Goal: Task Accomplishment & Management: Complete application form

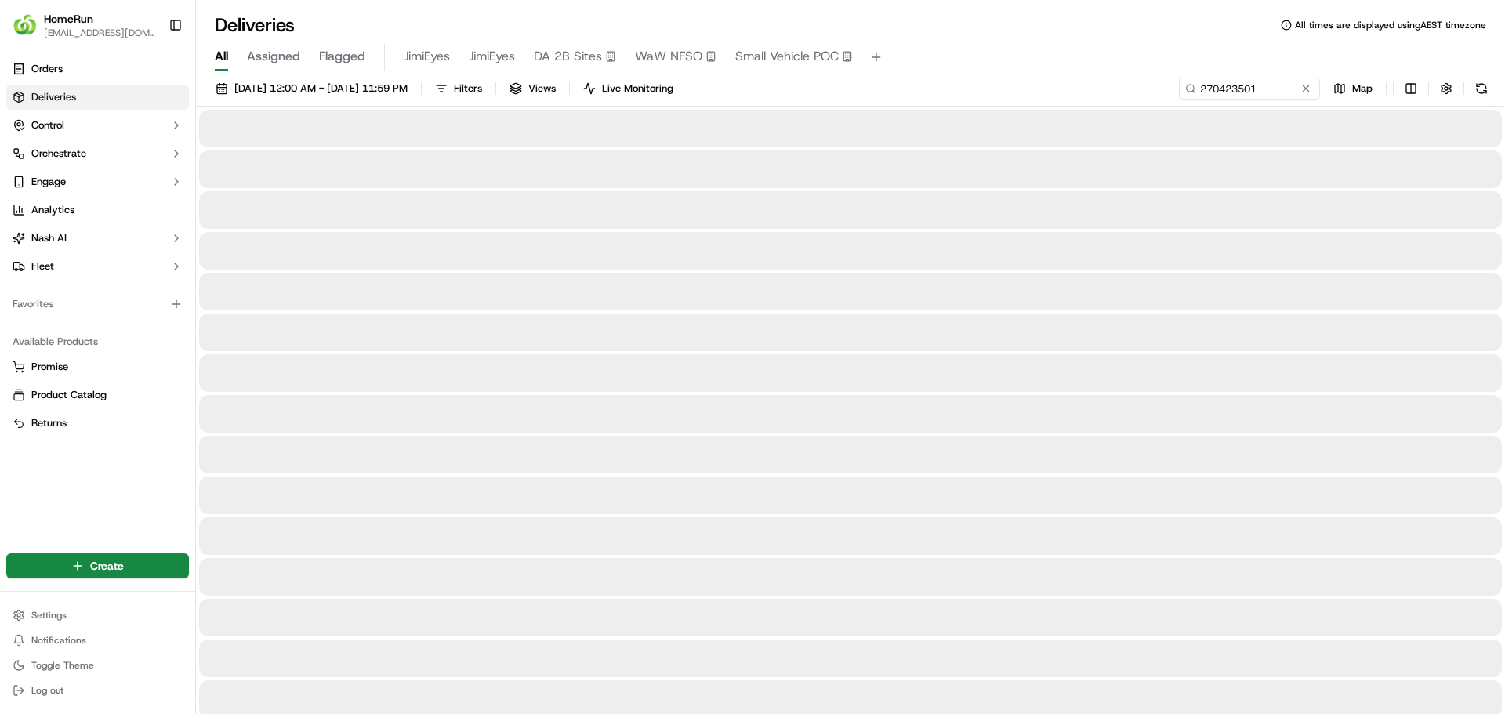
type input "270423501"
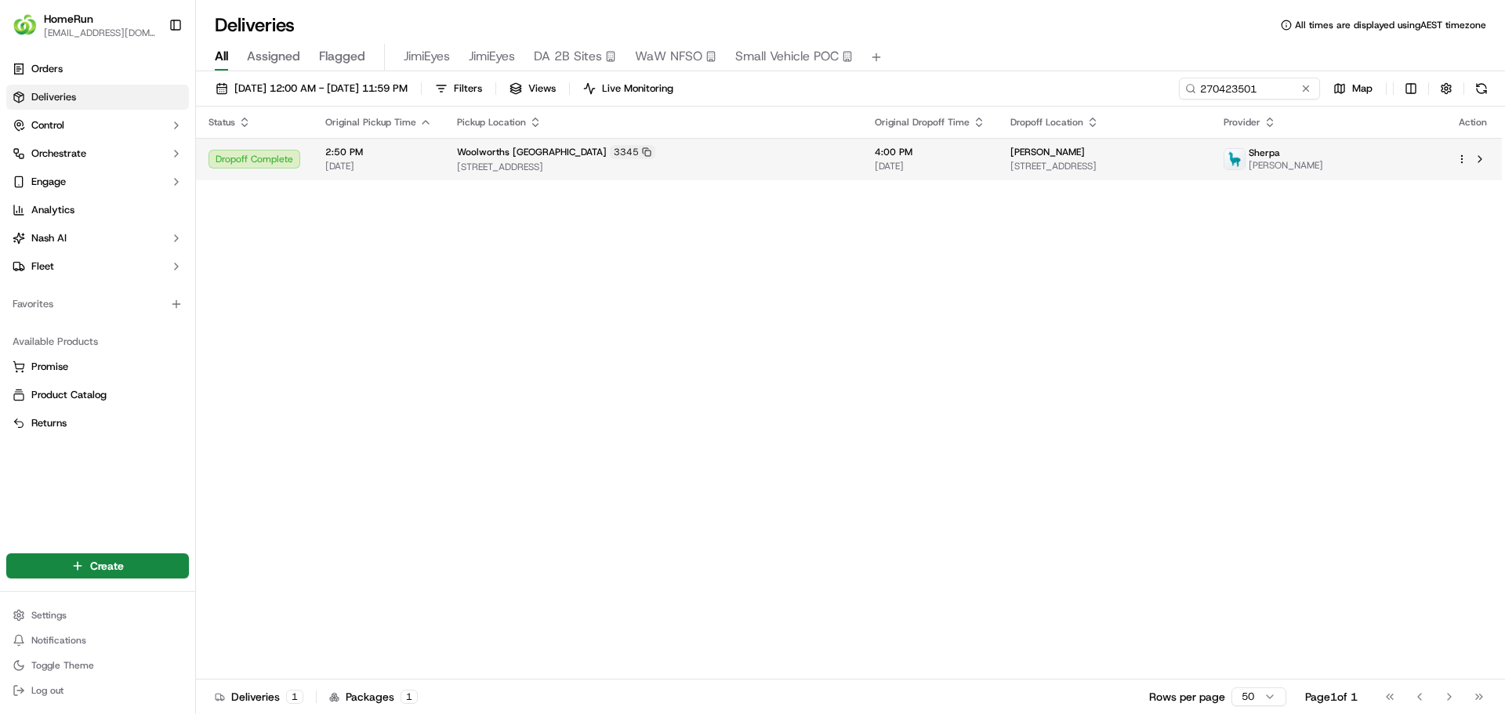
click at [1010, 164] on span "[STREET_ADDRESS]" at bounding box center [1103, 166] width 187 height 13
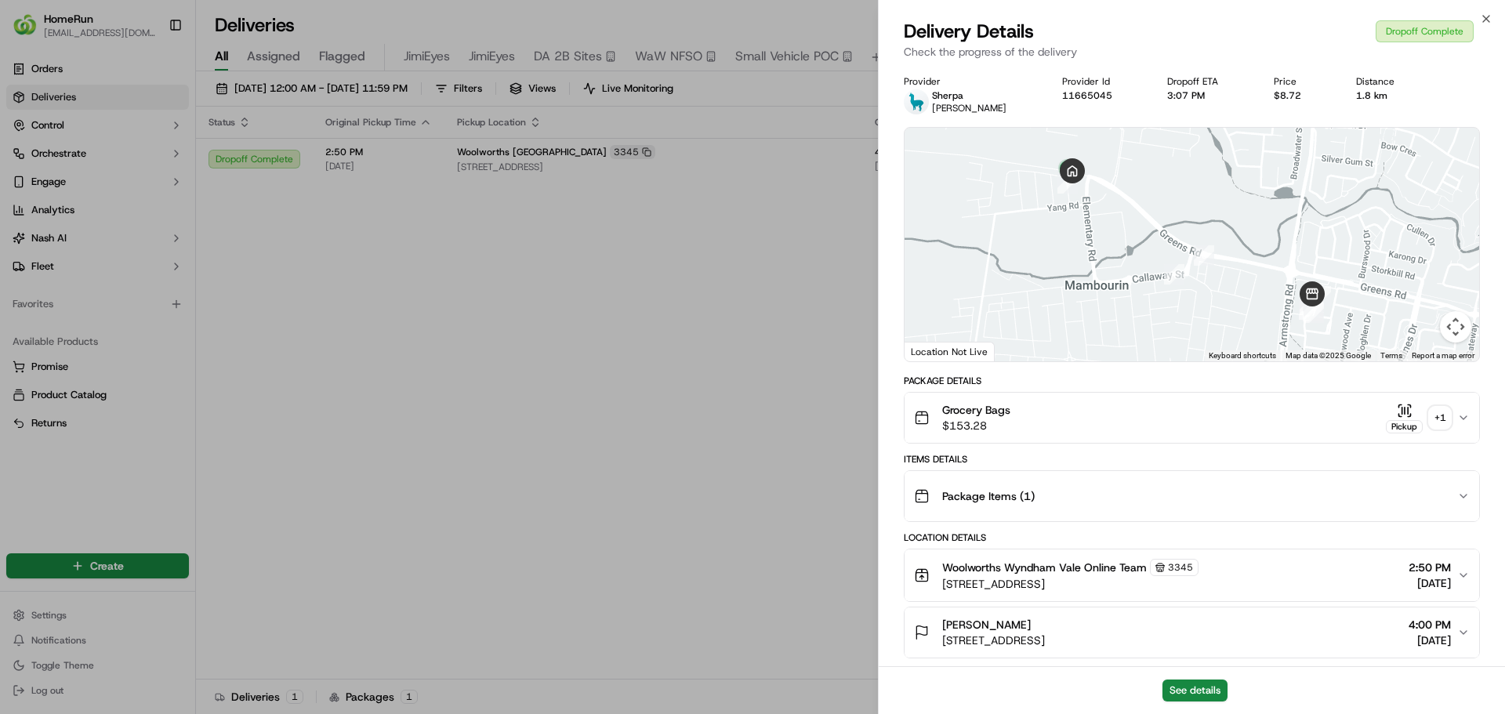
click at [1442, 411] on div "+ 1" at bounding box center [1440, 418] width 22 height 22
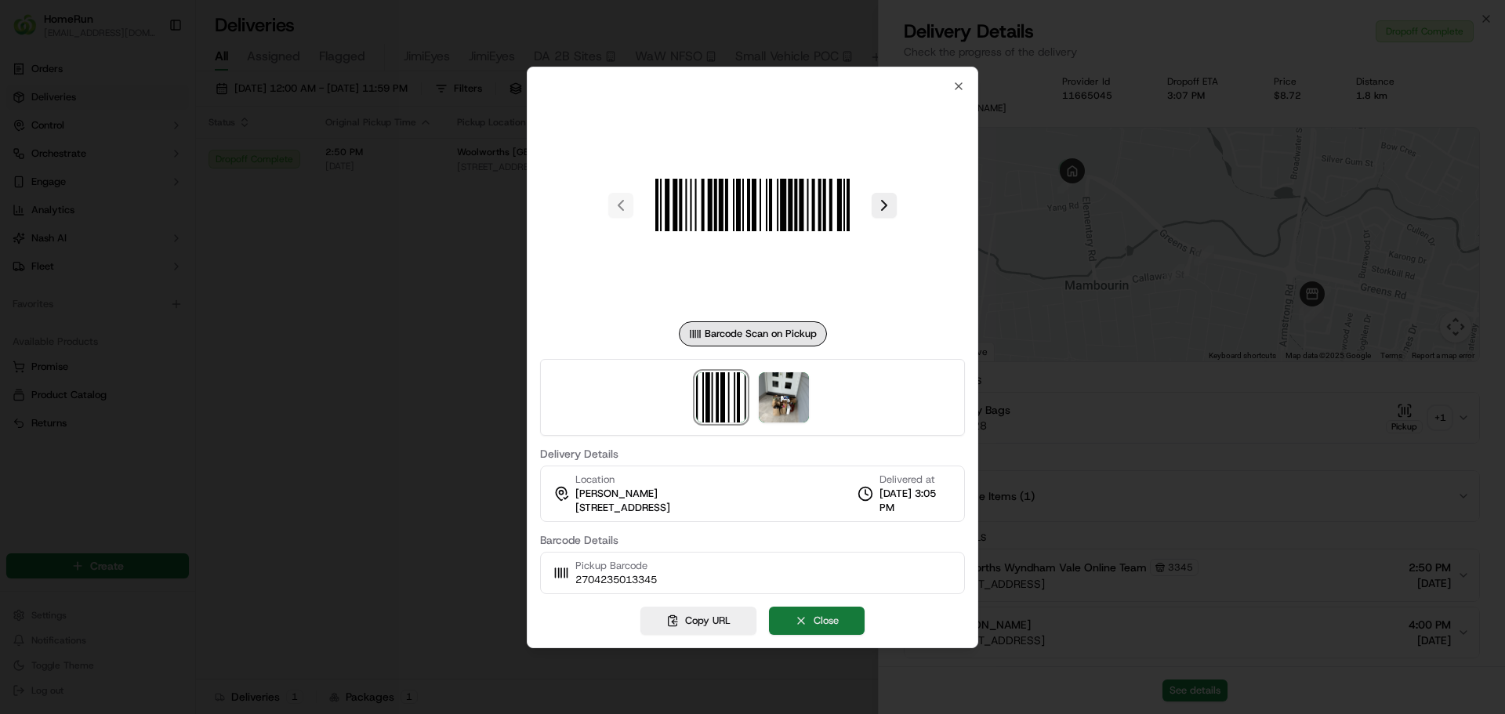
click at [850, 617] on button "Close" at bounding box center [817, 621] width 96 height 28
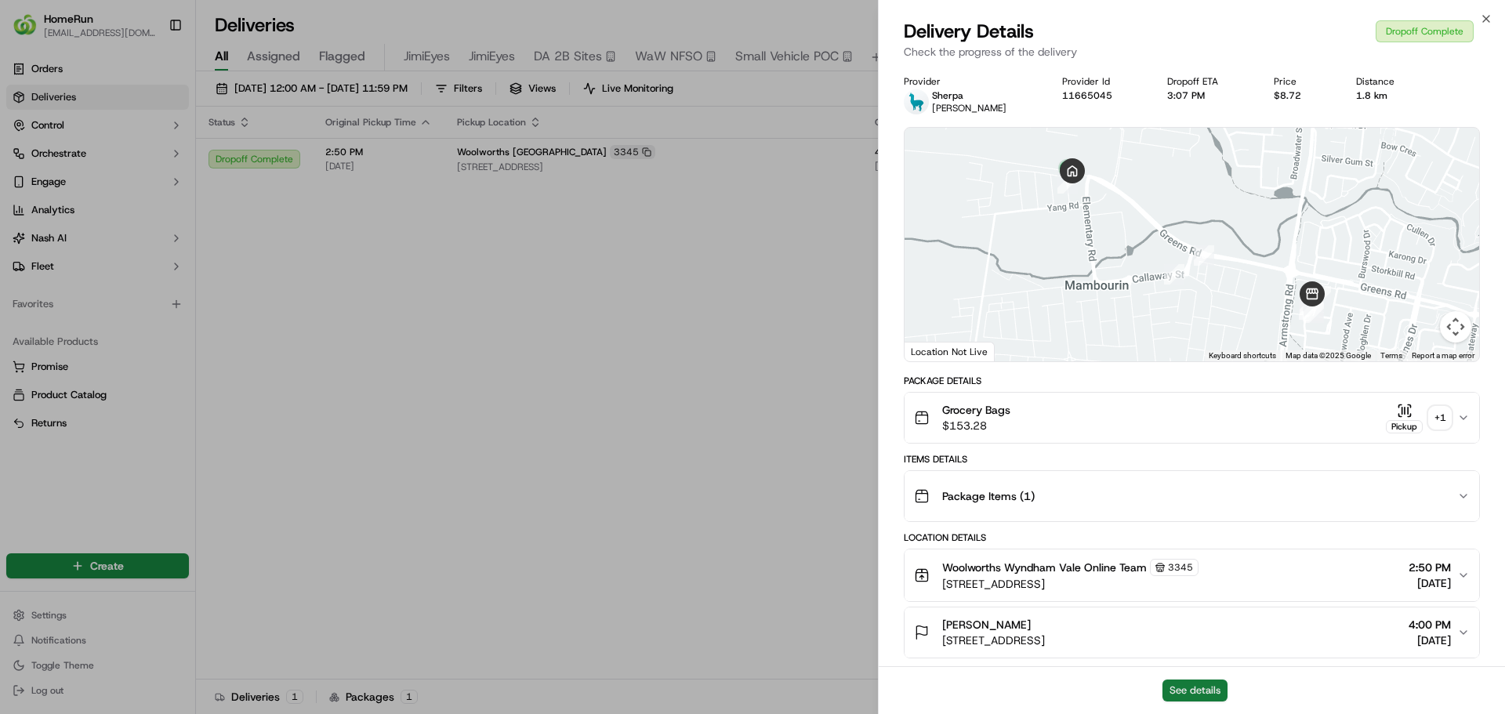
click at [1185, 691] on button "See details" at bounding box center [1194, 691] width 65 height 22
click at [1485, 17] on icon "button" at bounding box center [1486, 19] width 13 height 13
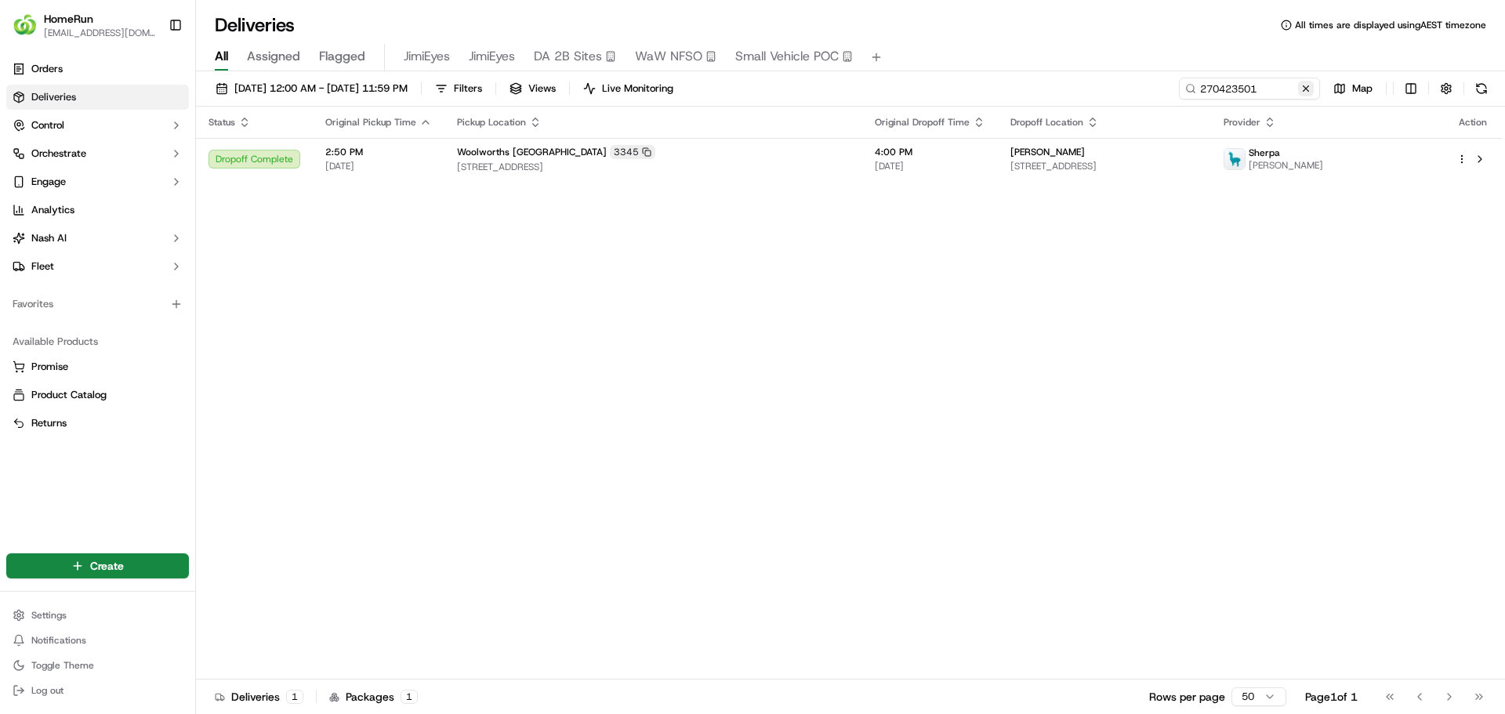
click at [1302, 85] on button at bounding box center [1306, 89] width 16 height 16
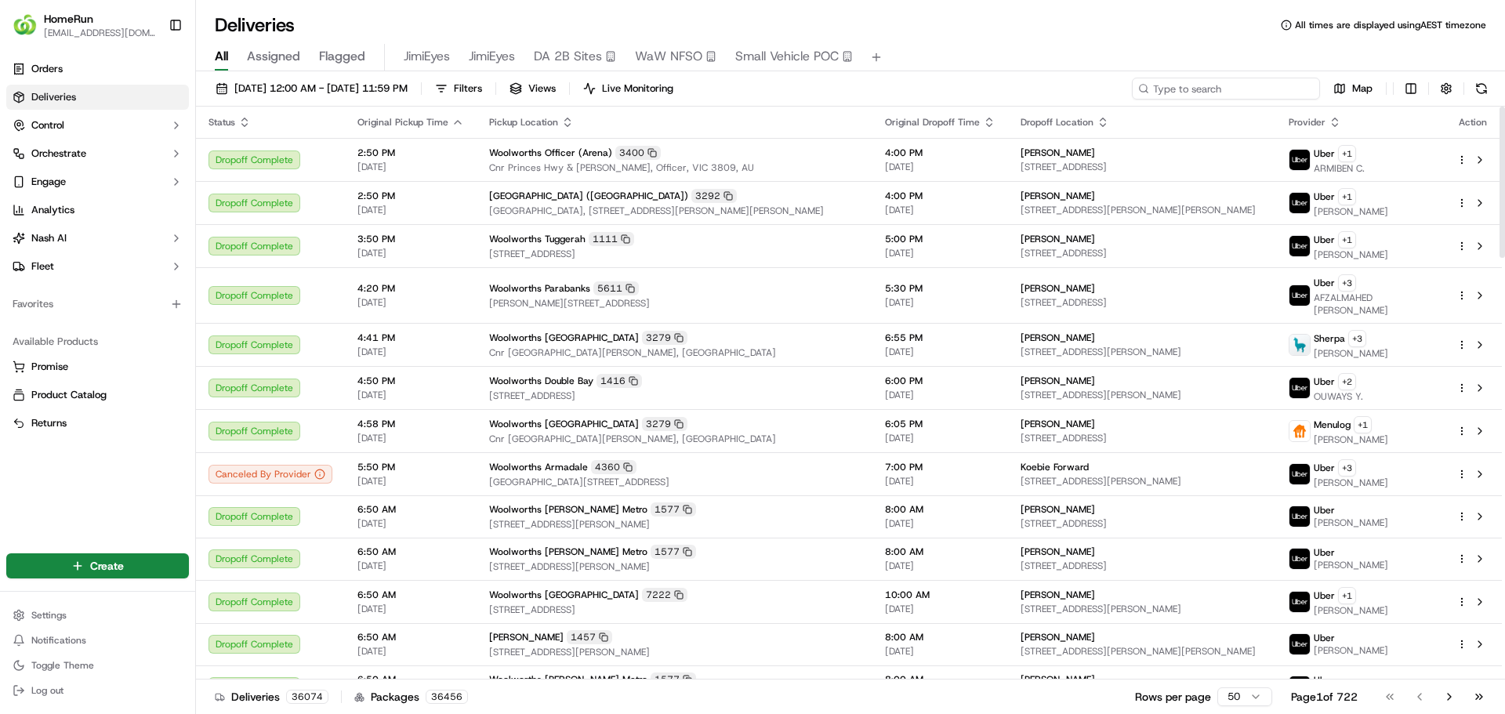
click at [1279, 90] on input at bounding box center [1226, 89] width 188 height 22
paste input "270384836"
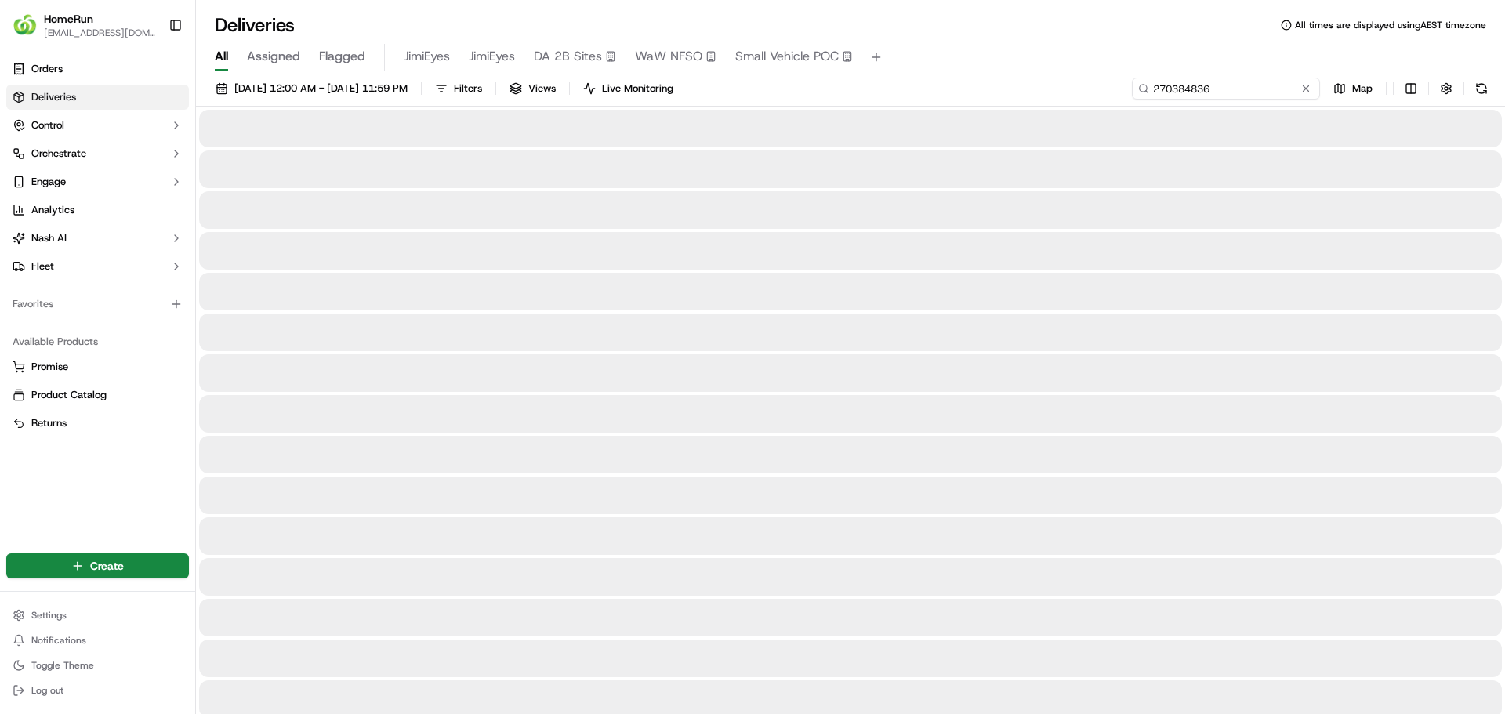
type input "270384836"
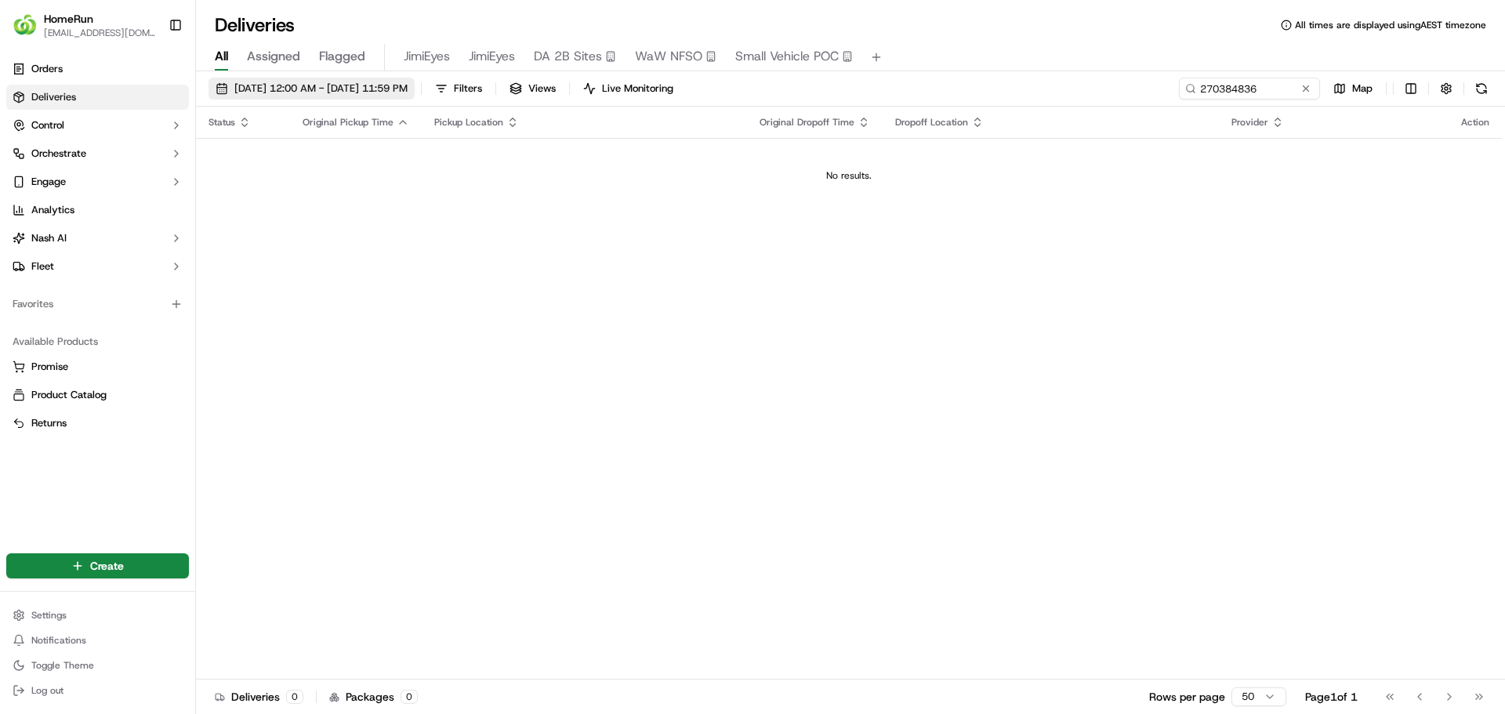
click at [408, 93] on span "21/09/2025 12:00 AM - 21/09/2025 11:59 PM" at bounding box center [320, 89] width 173 height 14
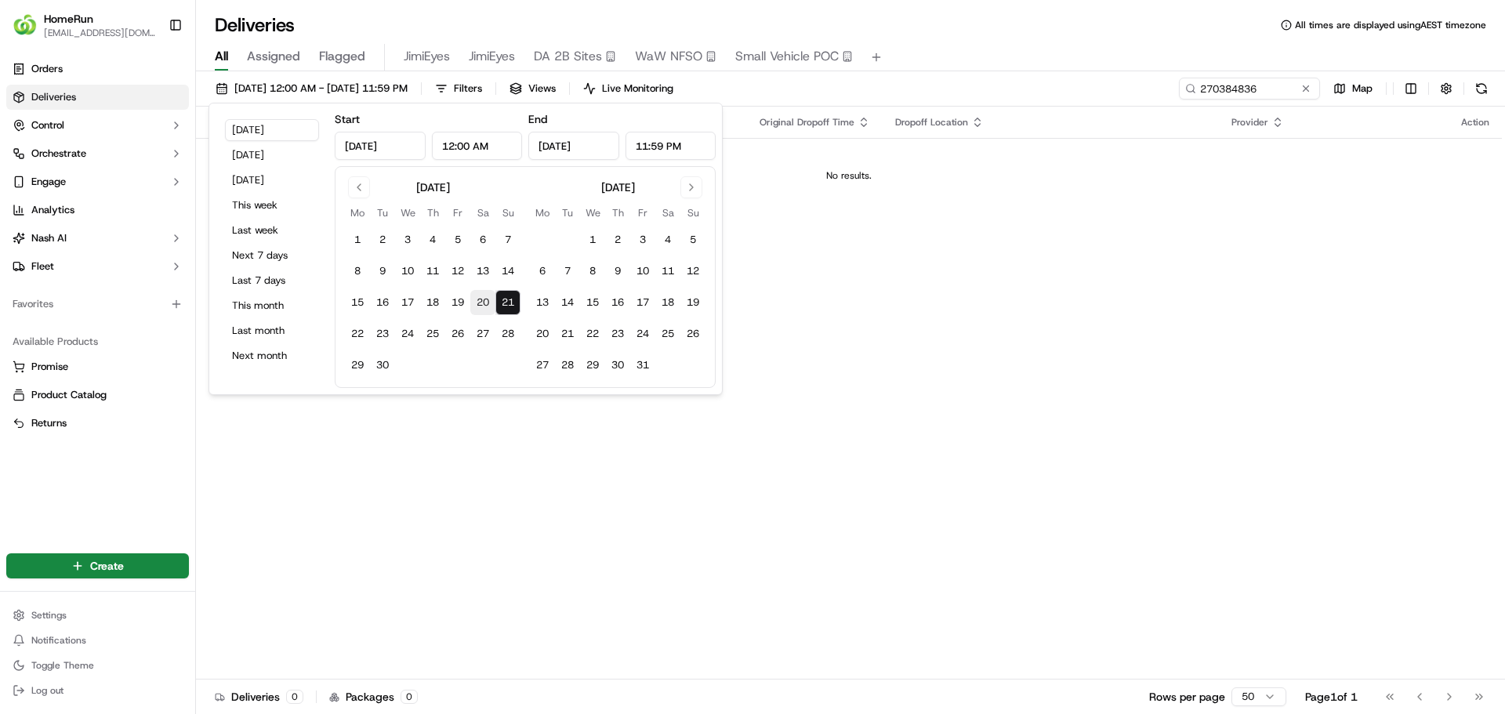
click at [479, 305] on button "20" at bounding box center [482, 302] width 25 height 25
type input "Sep 20, 2025"
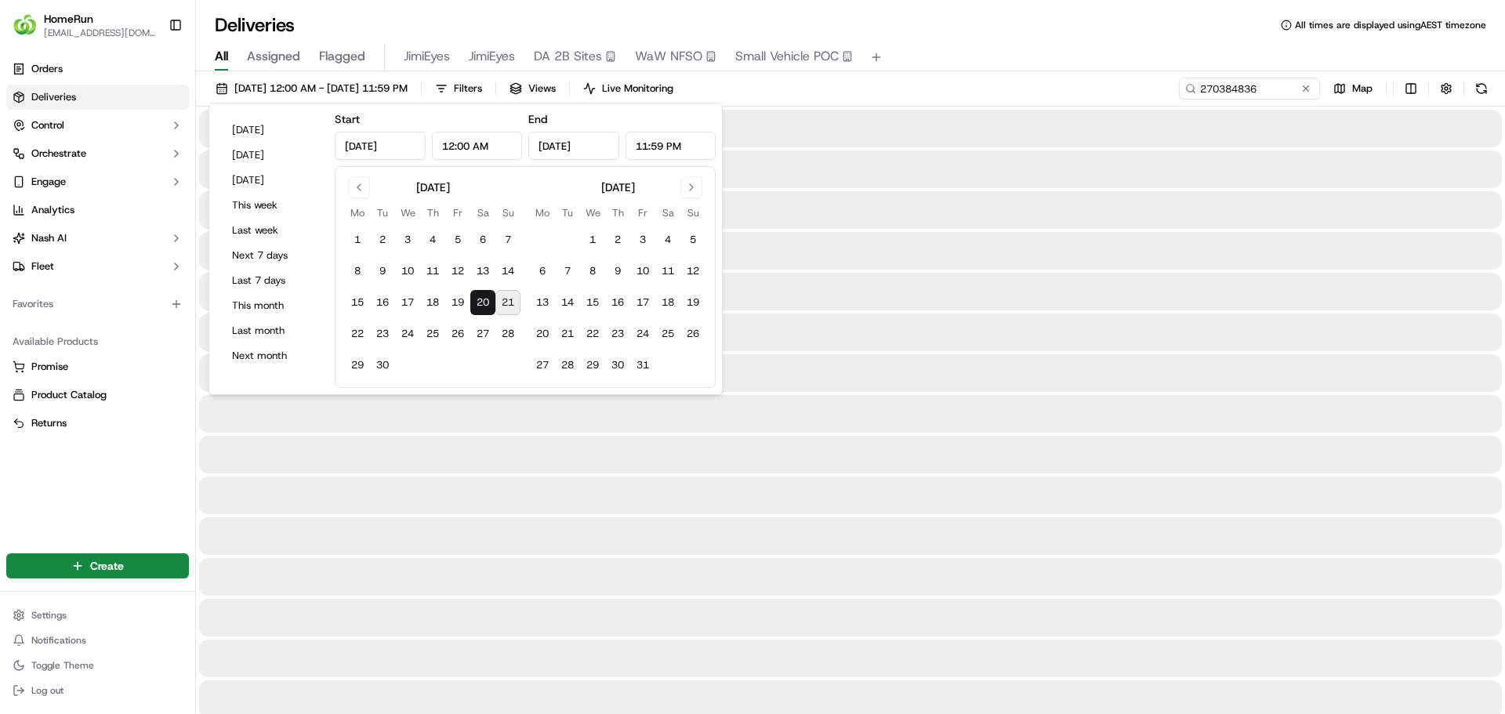
click at [479, 305] on button "20" at bounding box center [482, 302] width 25 height 25
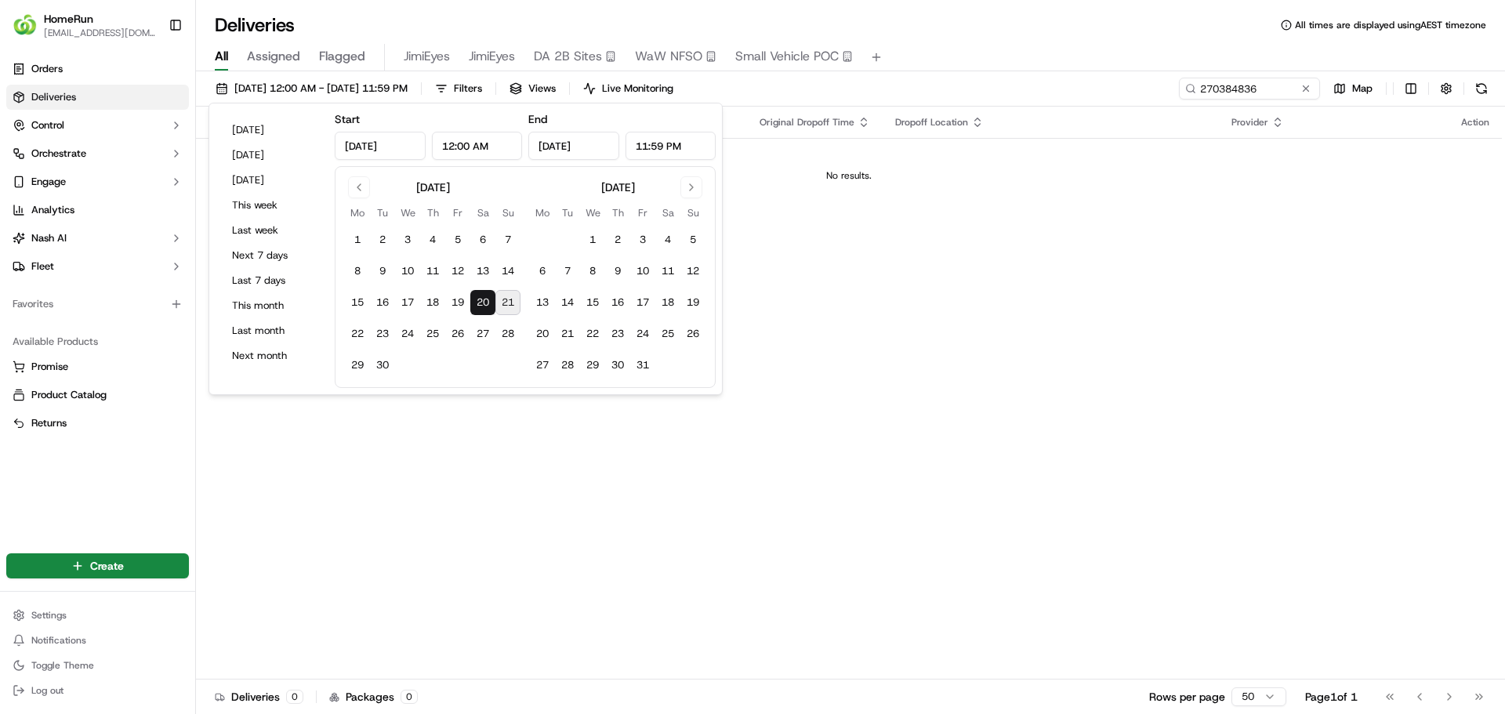
click at [828, 183] on td "No results." at bounding box center [849, 175] width 1306 height 75
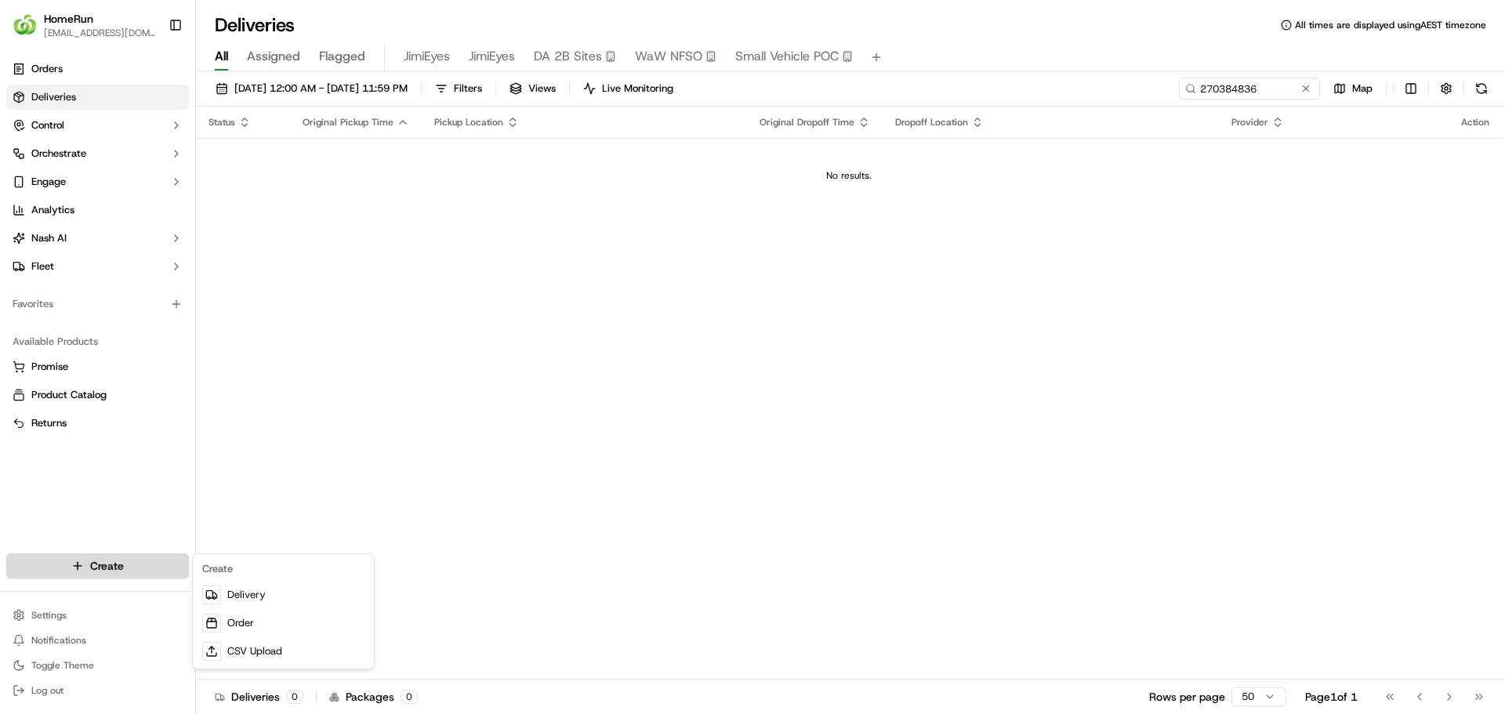
click at [137, 568] on html "HomeRun jpeniata1@woolworths.com.au Toggle Sidebar Orders Deliveries Control Or…" at bounding box center [752, 357] width 1505 height 714
click at [245, 596] on link "Delivery" at bounding box center [283, 595] width 175 height 28
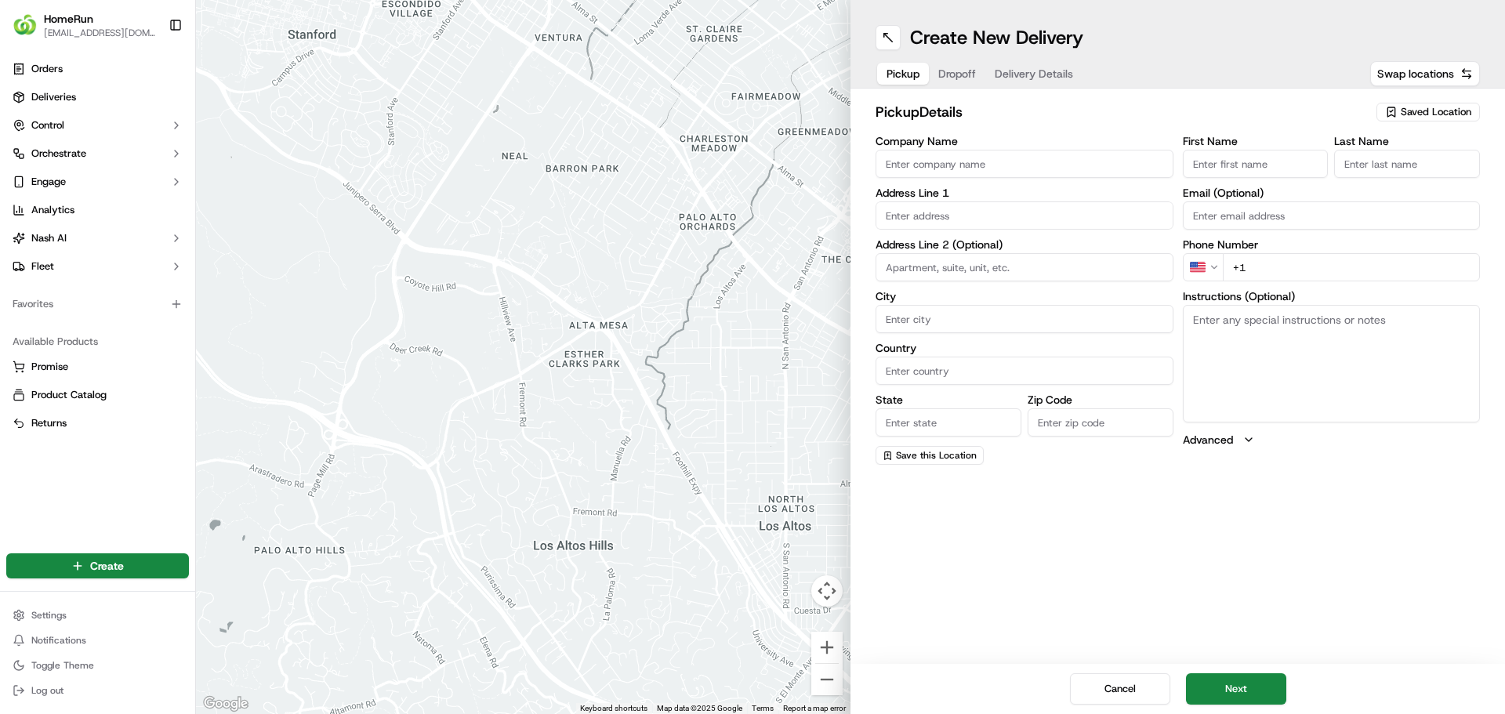
click at [1455, 113] on span "Saved Location" at bounding box center [1436, 112] width 71 height 14
type input "woolworths marsfield"
click at [1387, 172] on span "Woolworths Marsfield (1761)" at bounding box center [1401, 171] width 193 height 14
type input "Woolworths Marsfield"
type input "Cnr Epping And Balaclava Roads"
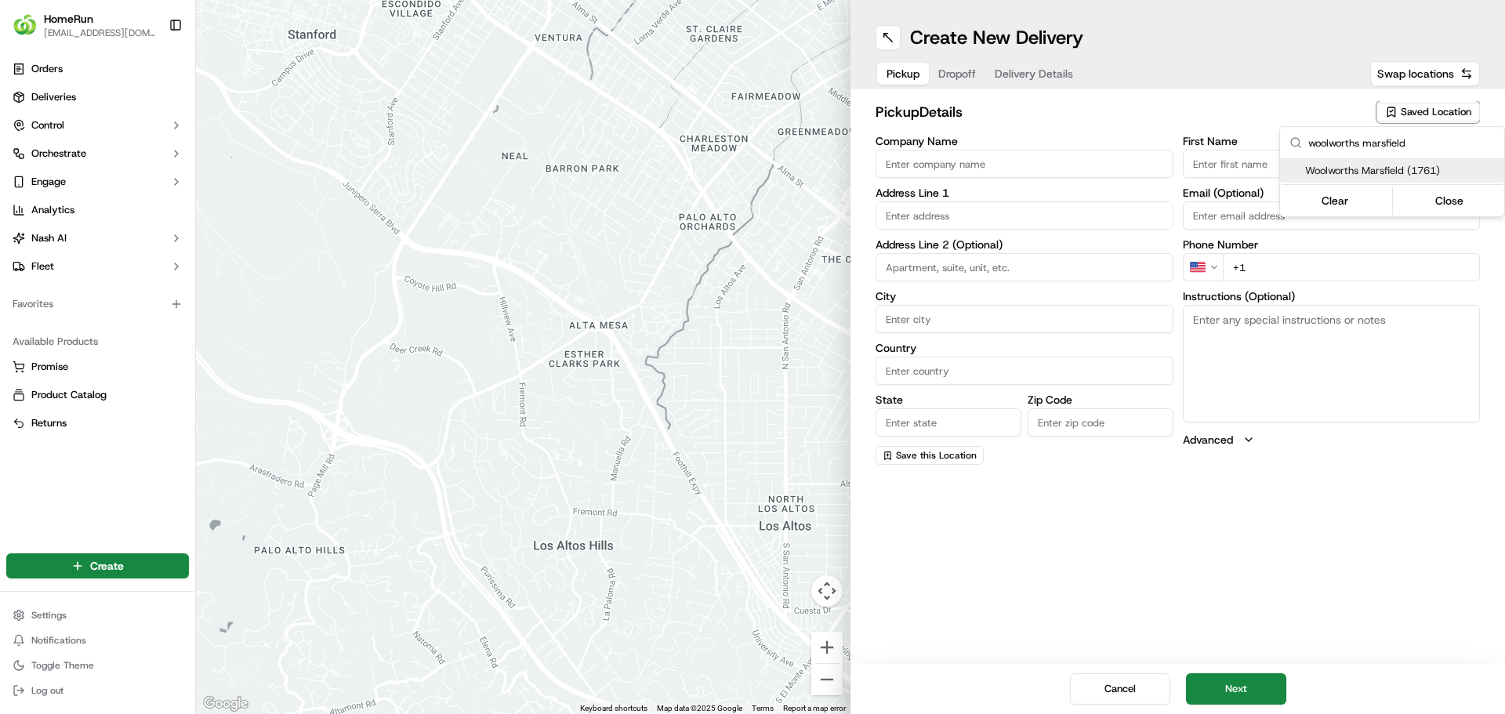
type input "Marsfield"
type input "AU"
type input "NSW"
type input "2122"
type input "Manager"
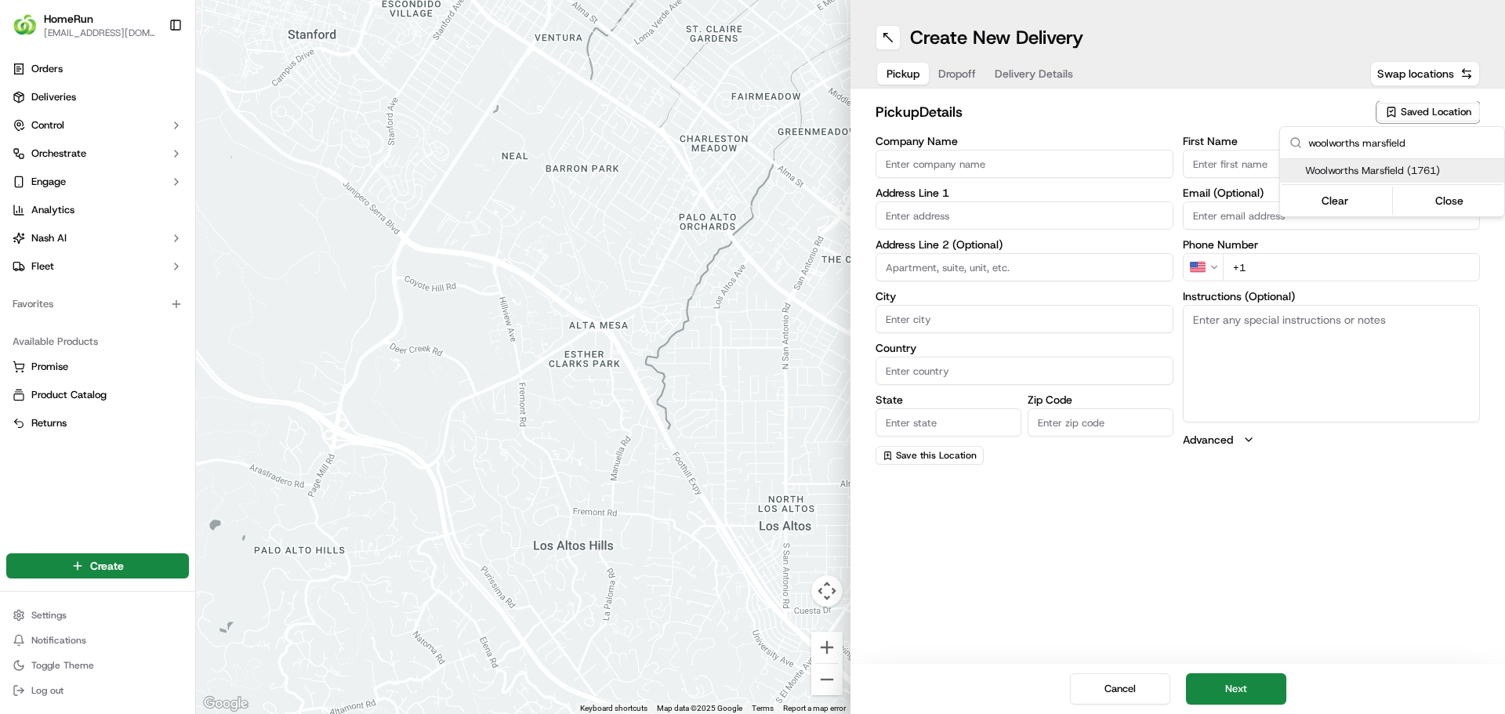
type input "Manager"
type input "+61 2 9308 7352"
type textarea "Collect In-Store at Service Desk. Use left side of store next to MS cloths bin."
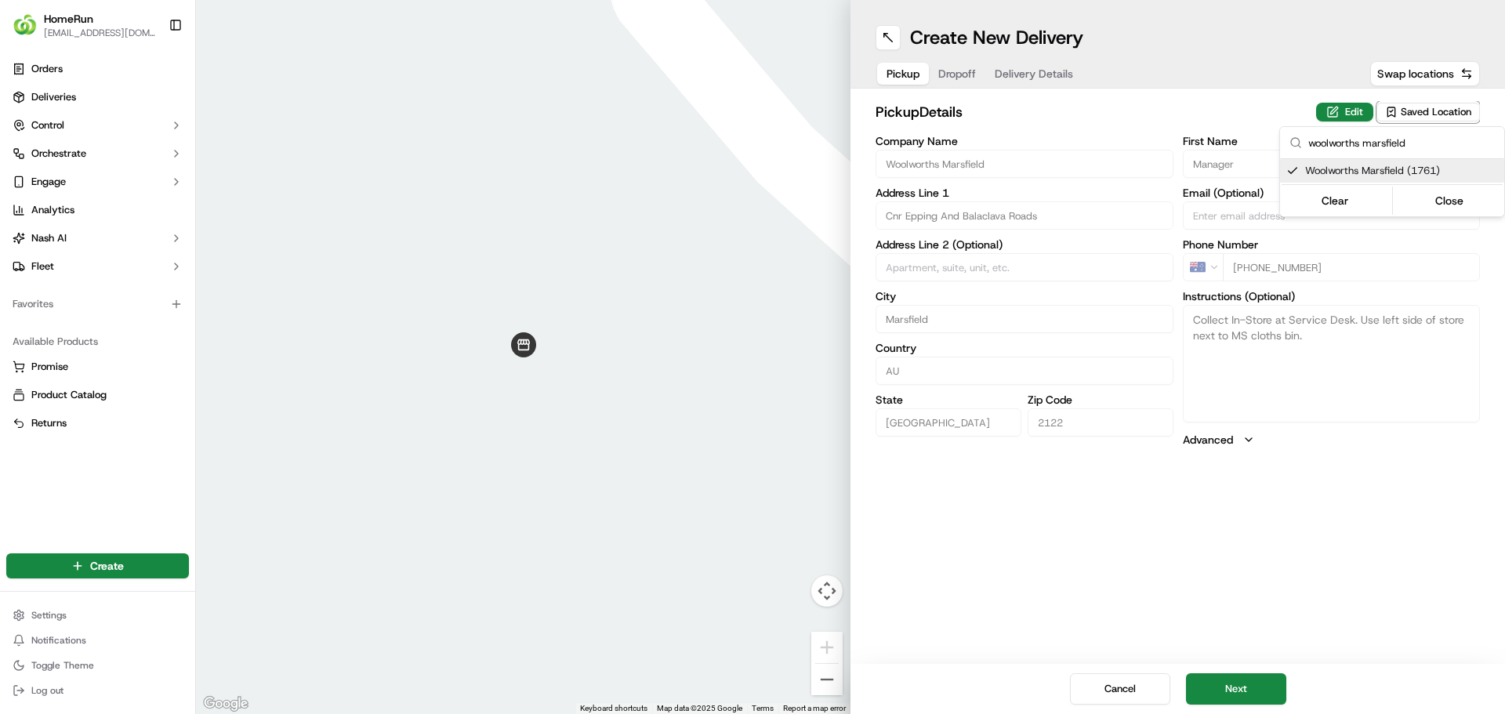
click at [1153, 84] on html "HomeRun jpeniata1@woolworths.com.au Toggle Sidebar Orders Deliveries Control Or…" at bounding box center [752, 357] width 1505 height 714
click at [954, 70] on button "Dropoff" at bounding box center [957, 74] width 56 height 22
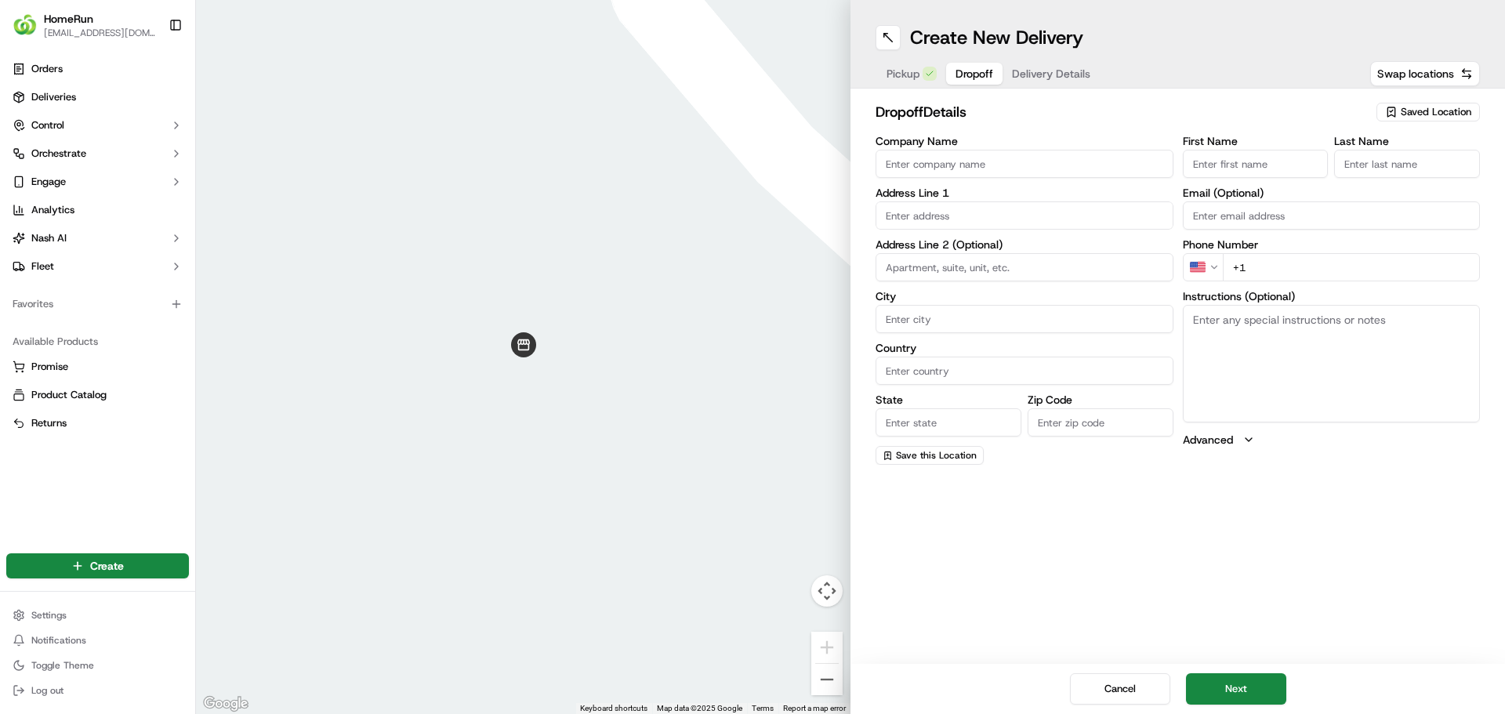
click at [1261, 162] on input "First Name" at bounding box center [1256, 164] width 146 height 28
paste input "Leeann King"
type input "Leeann King"
click at [1376, 160] on input "Last Name" at bounding box center [1407, 164] width 146 height 28
paste input "Leeann King"
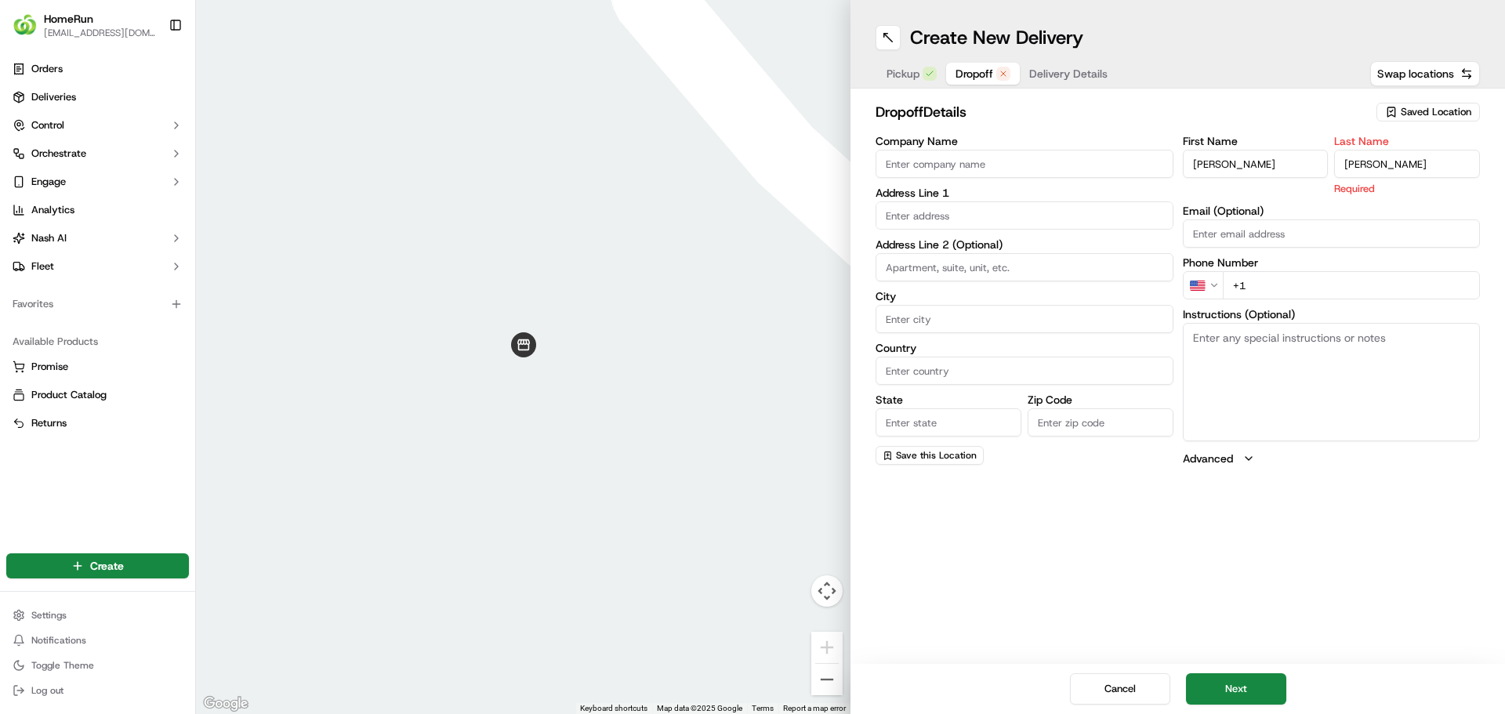
drag, startPoint x: 1381, startPoint y: 160, endPoint x: 1314, endPoint y: 158, distance: 66.6
click at [1314, 158] on div "First Name Leeann King Last Name Leeann King Required" at bounding box center [1332, 166] width 298 height 60
type input "King"
click at [1295, 163] on input "Leeann King" at bounding box center [1256, 164] width 146 height 28
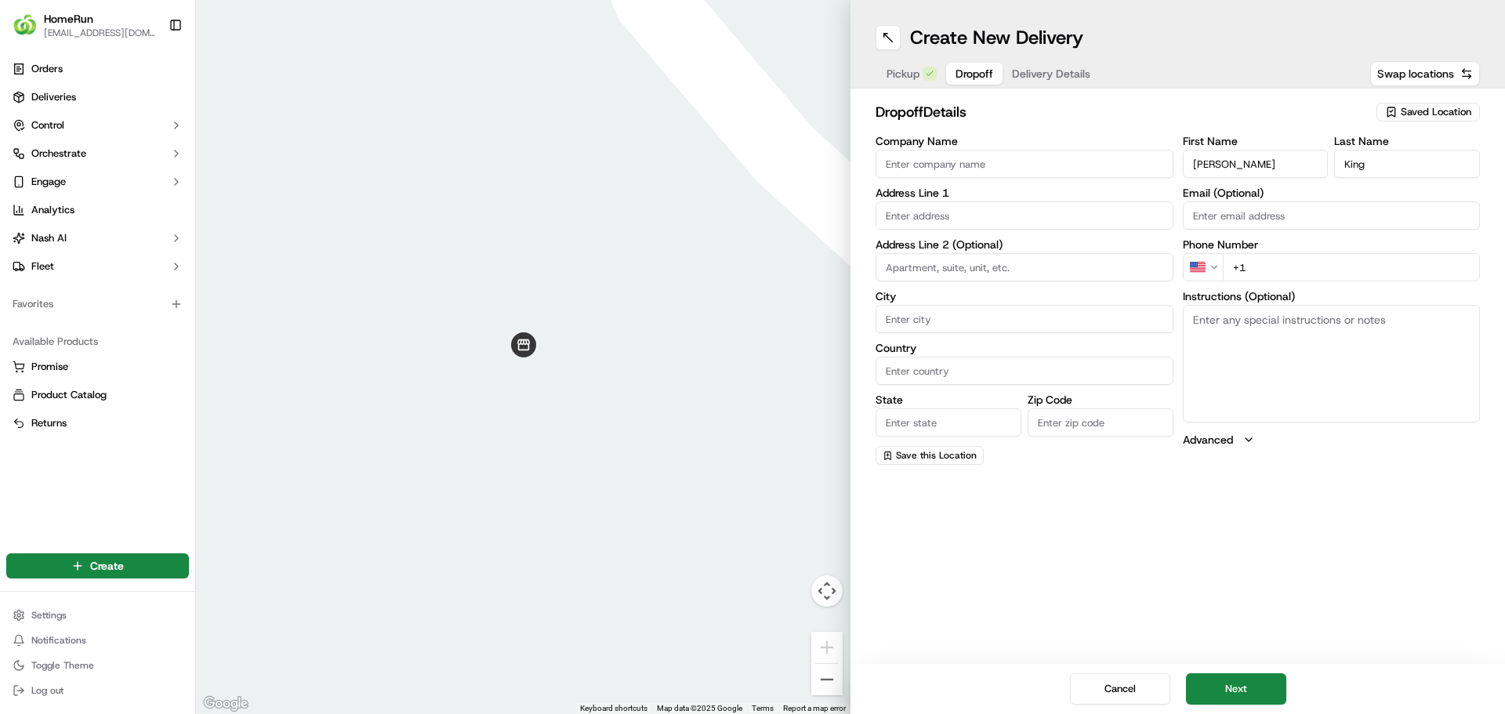
type input "Leeann"
click at [905, 213] on input "text" at bounding box center [1025, 215] width 298 height 28
paste input "2 Pate Ave EAST RYDE NSW"
click at [973, 246] on div "2 Pate Ave, East Ryde NSW, Australia" at bounding box center [1024, 249] width 290 height 24
type input "2 Pate Ave, East Ryde NSW 2113, Australia"
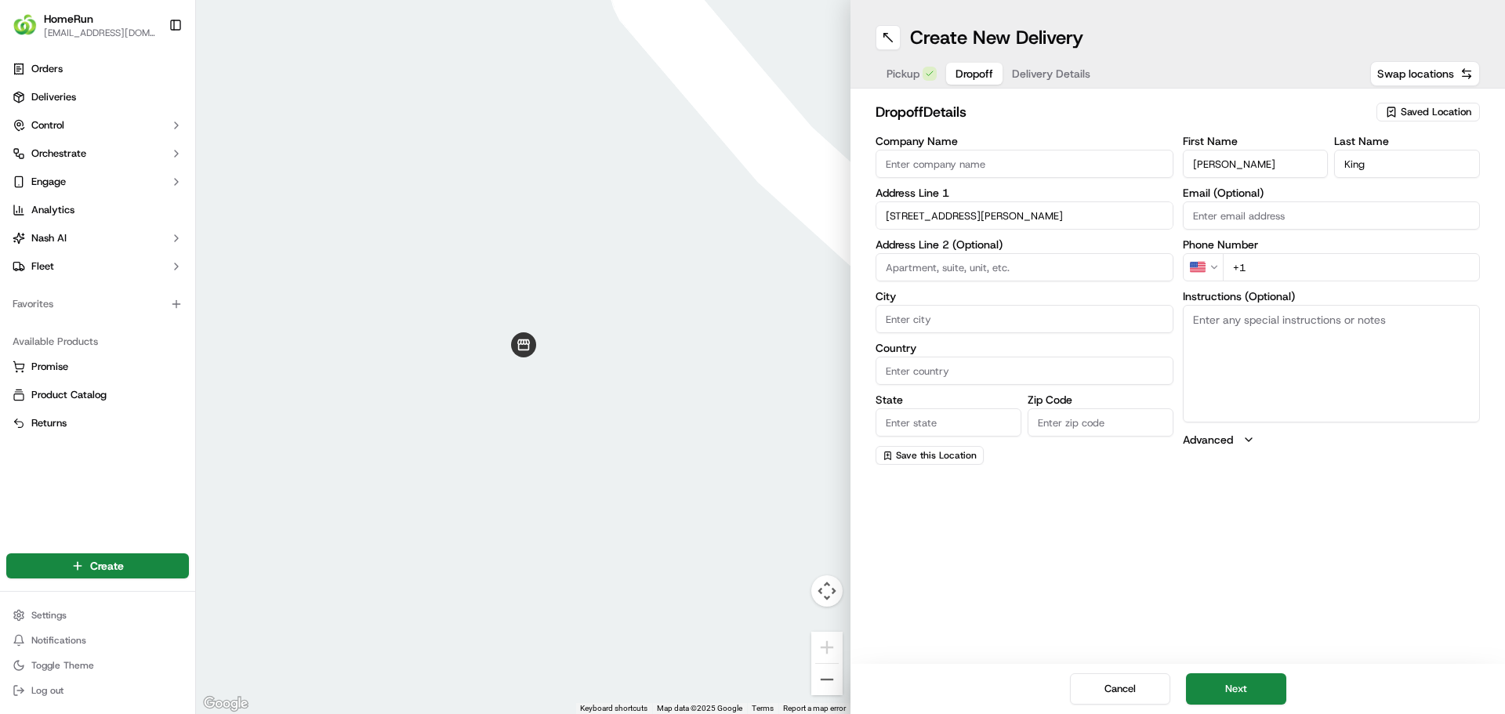
type input "East Ryde"
type input "Australia"
type input "NSW"
type input "2113"
type input "2 Pate Avenue"
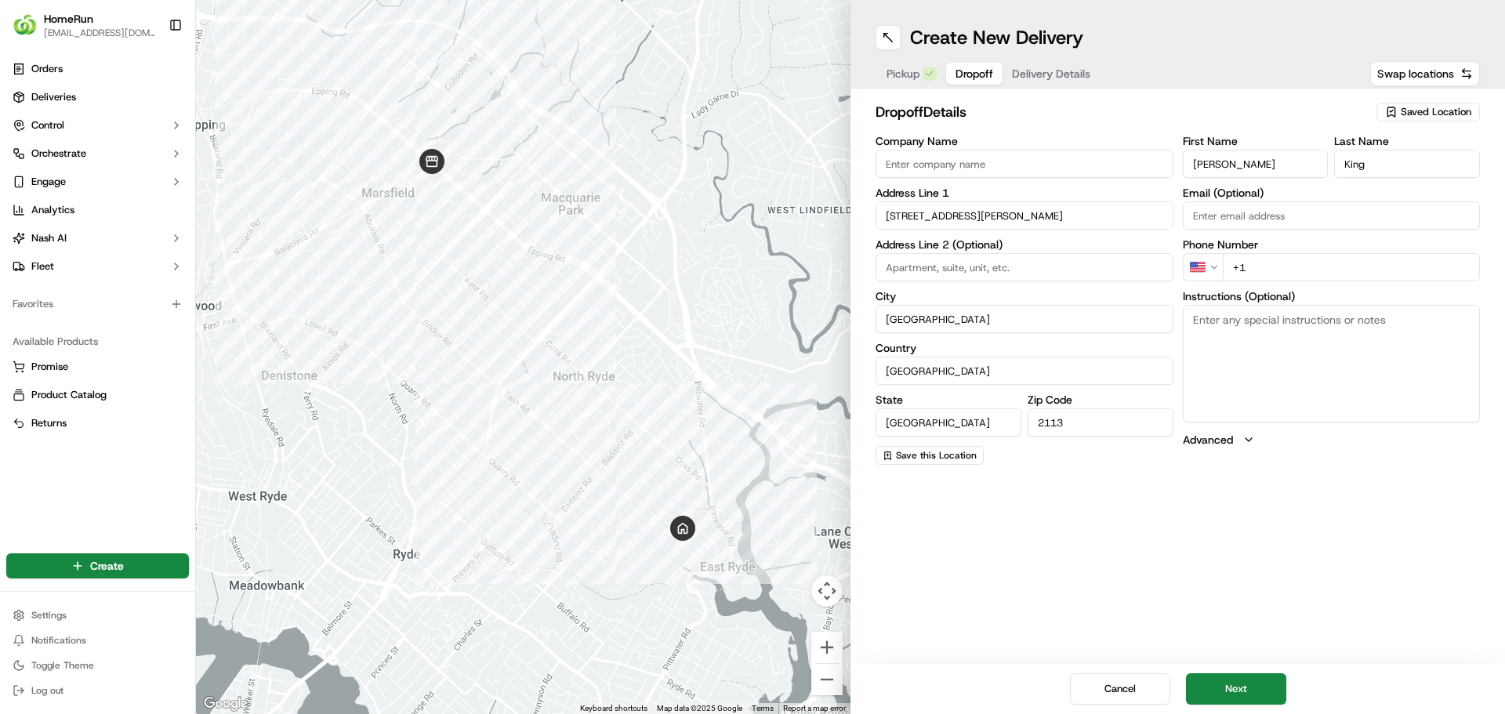
click at [1213, 266] on html "HomeRun jpeniata1@woolworths.com.au Toggle Sidebar Orders Deliveries Control Or…" at bounding box center [752, 357] width 1505 height 714
click at [1296, 270] on input "+61" at bounding box center [1352, 267] width 258 height 28
paste input "0404 849 575"
type input "+61 0404 849 575"
click at [1248, 680] on button "Next" at bounding box center [1236, 688] width 100 height 31
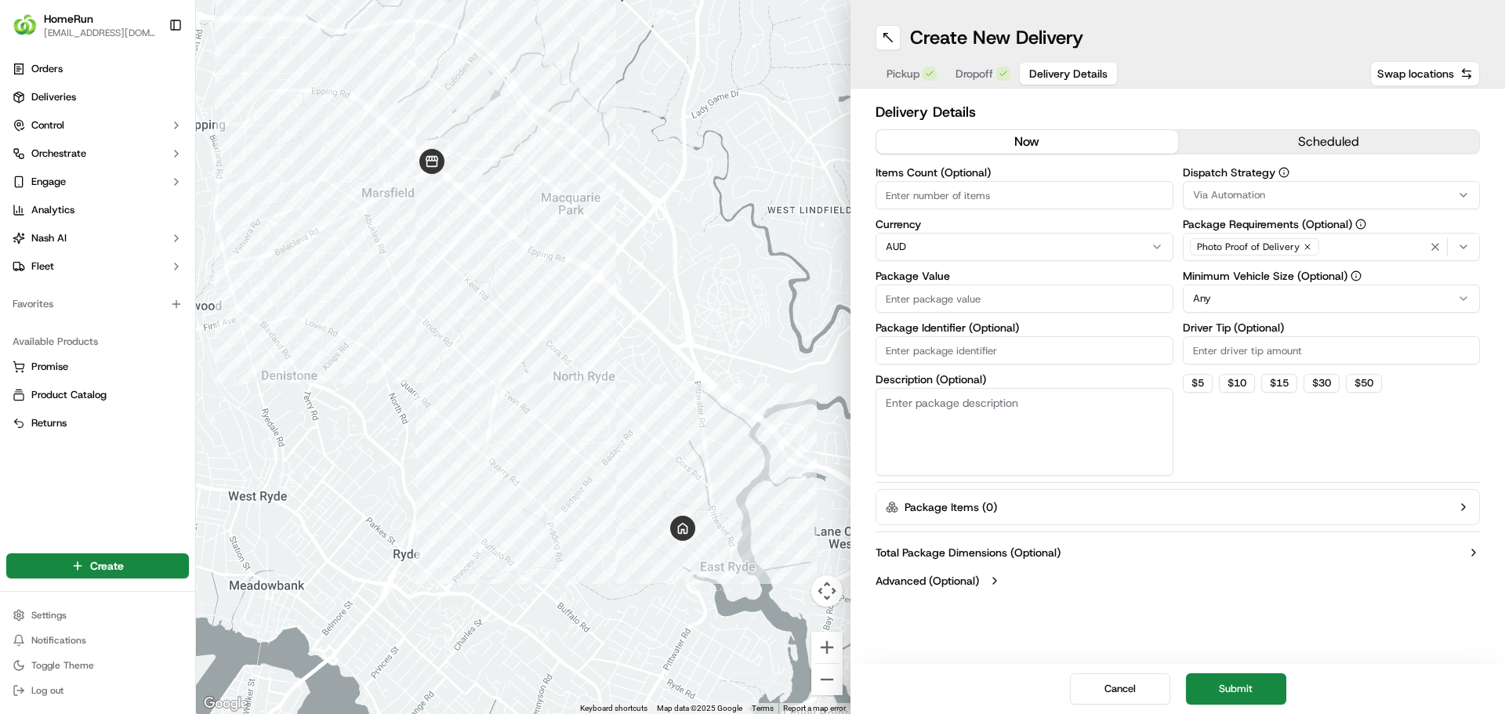
click at [1086, 141] on button "now" at bounding box center [1027, 142] width 302 height 24
click at [966, 299] on input "Package Value" at bounding box center [1025, 299] width 298 height 28
click at [952, 352] on div "Package Identifier (Optional)" at bounding box center [1025, 343] width 298 height 42
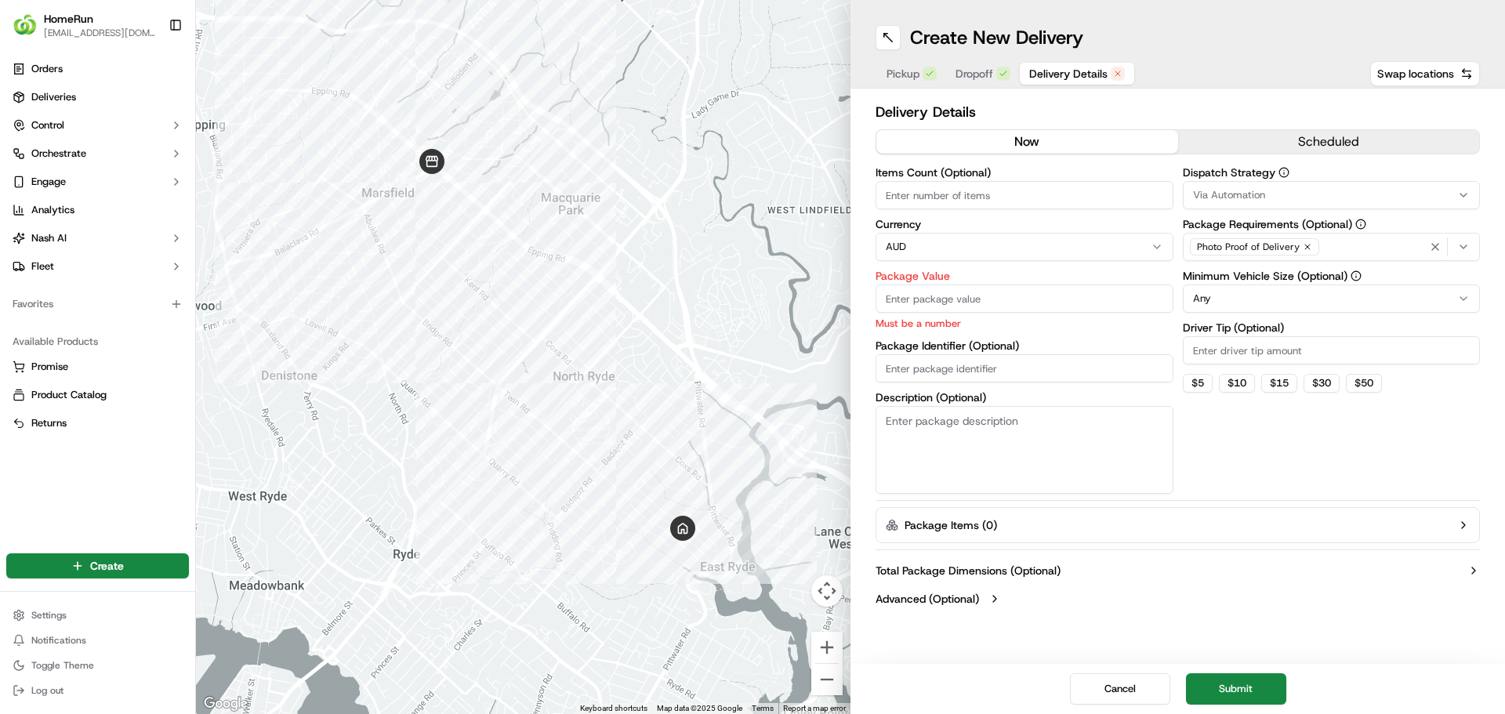
paste input "270384836"
type input "270384836"
click at [990, 298] on input "Package Value" at bounding box center [1025, 299] width 298 height 28
type input "60"
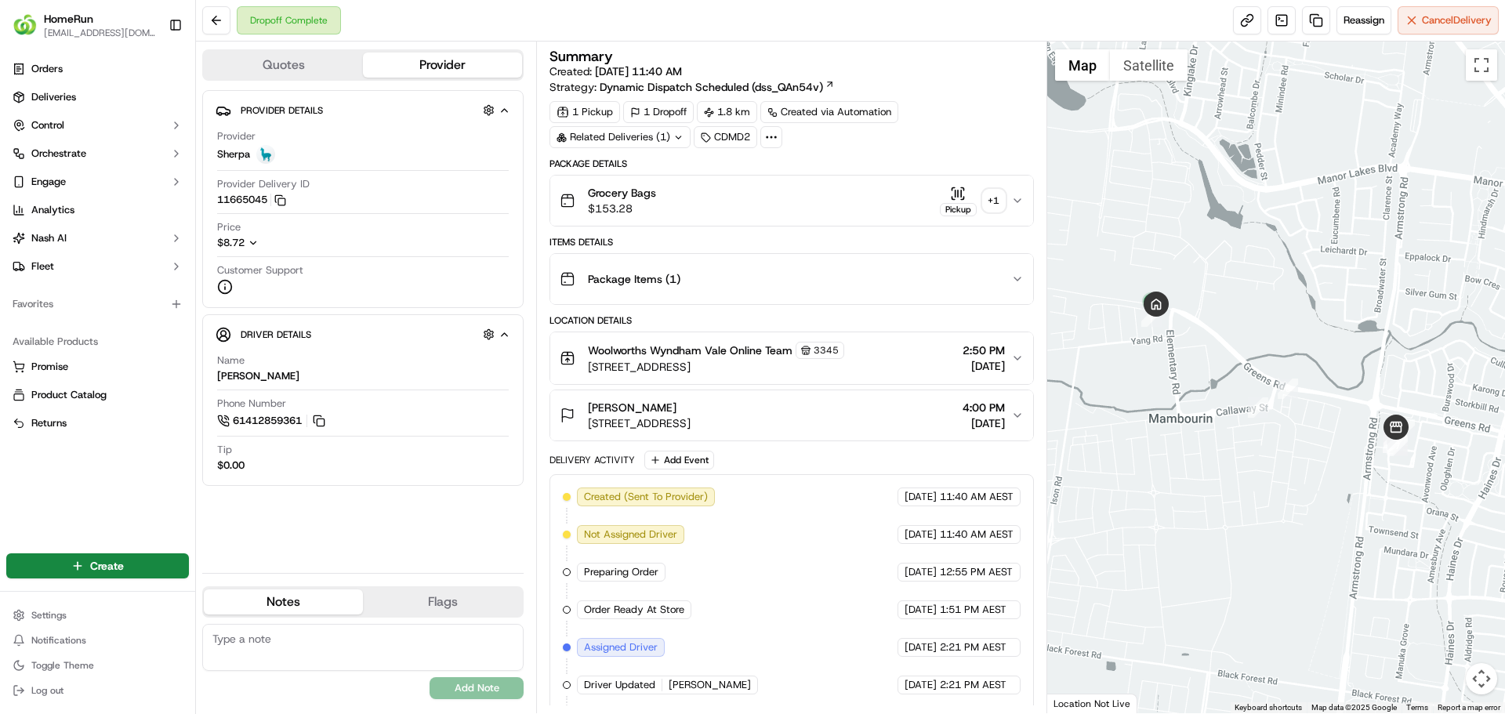
click at [989, 199] on div "+ 1" at bounding box center [994, 201] width 22 height 22
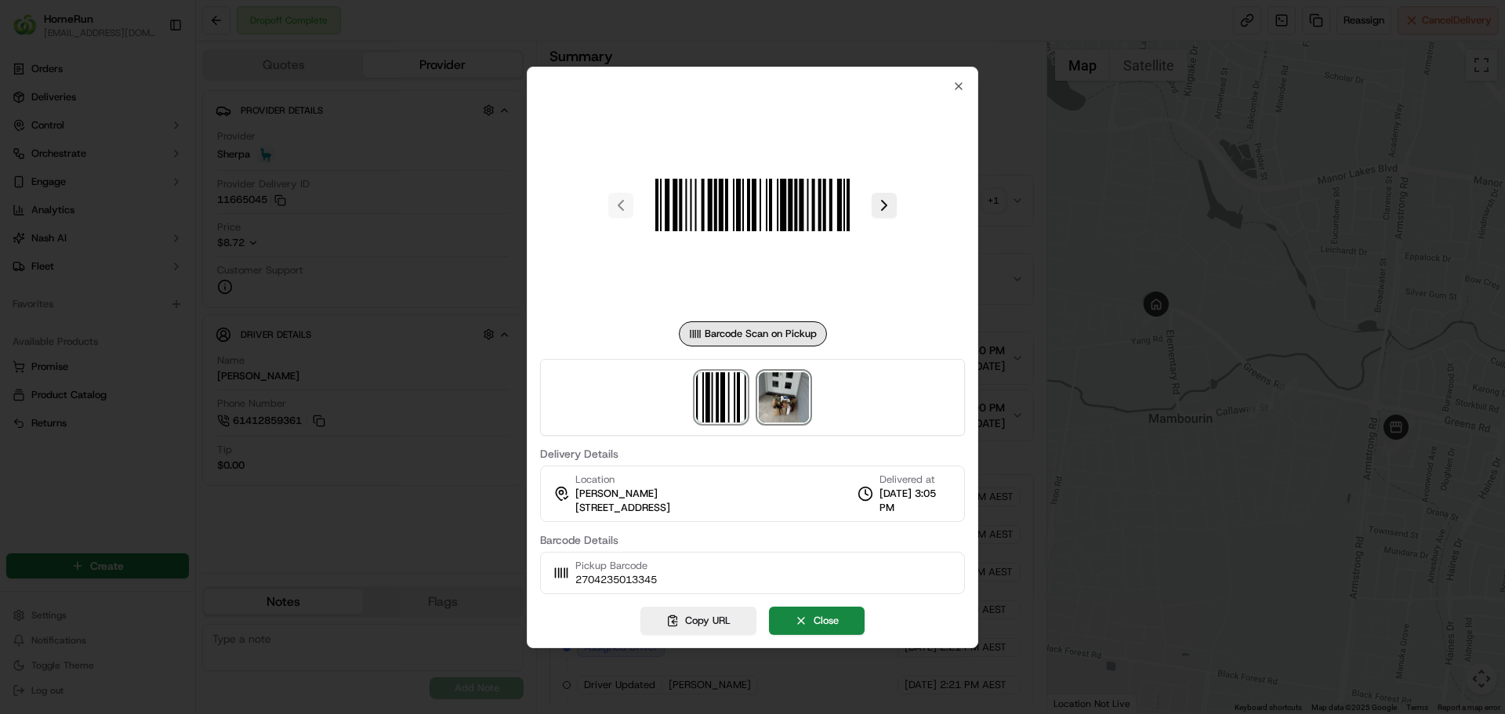
click at [781, 398] on img at bounding box center [784, 397] width 50 height 50
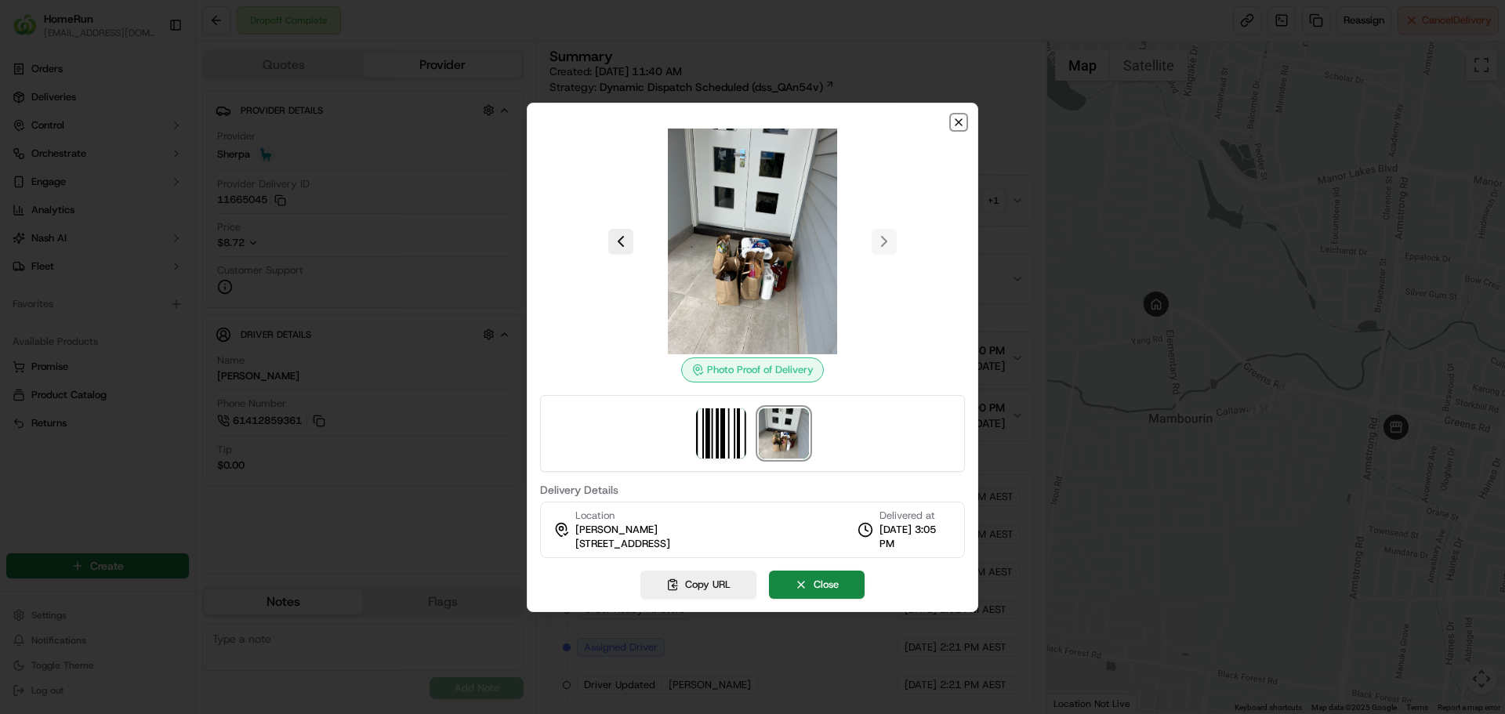
click at [963, 124] on icon "button" at bounding box center [958, 122] width 13 height 13
